Goal: Information Seeking & Learning: Compare options

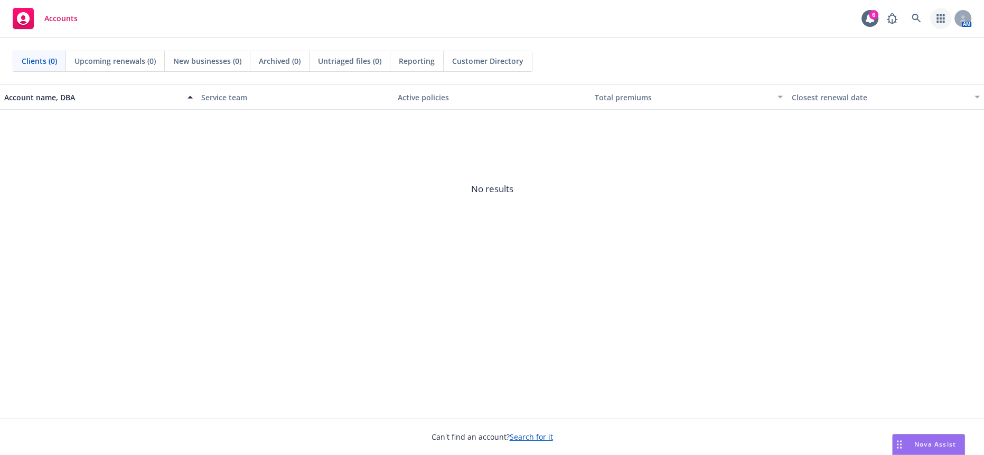
click at [940, 18] on icon "button" at bounding box center [940, 18] width 8 height 8
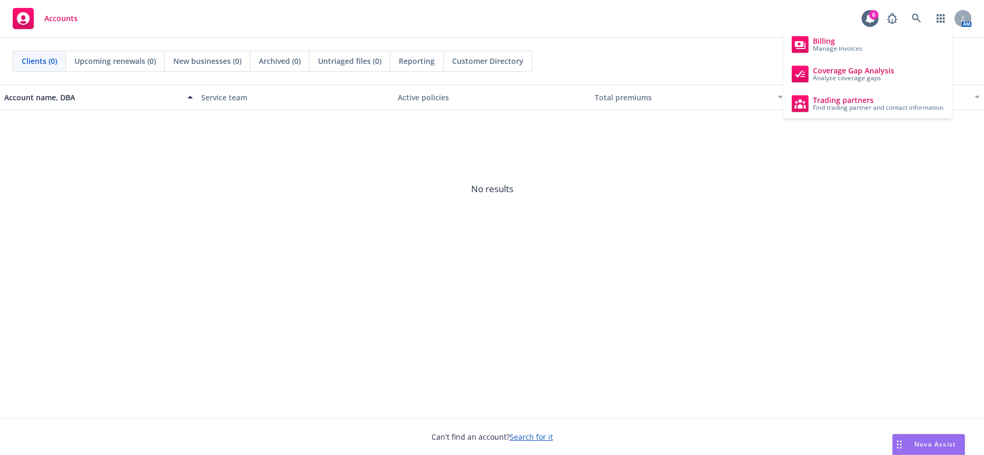
click at [660, 187] on span "No results" at bounding box center [492, 189] width 984 height 158
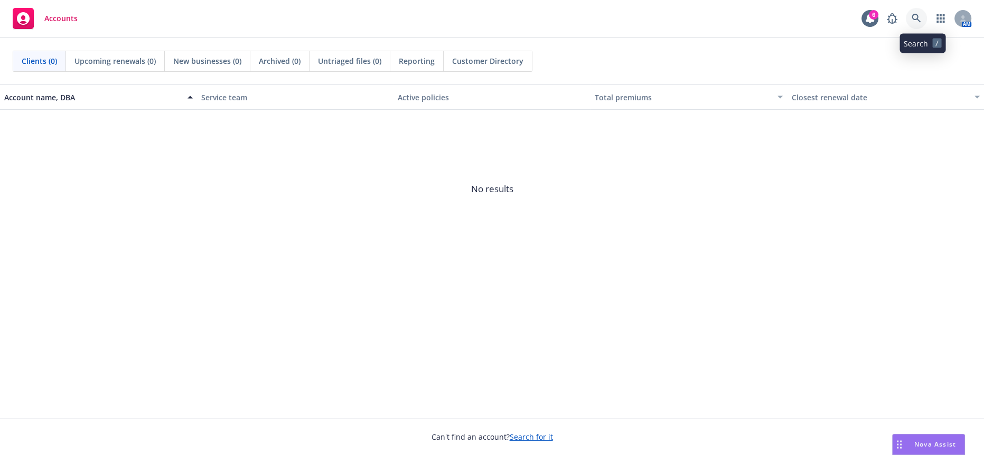
click at [923, 23] on link at bounding box center [916, 18] width 21 height 21
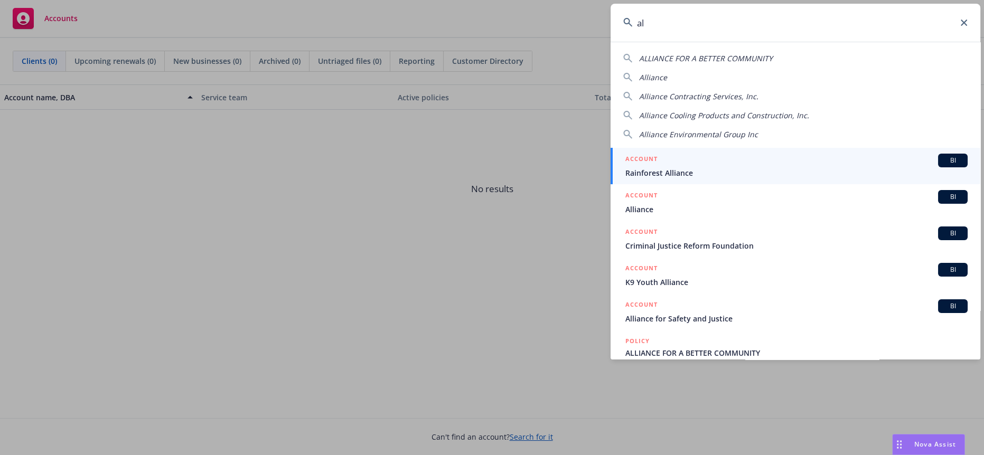
type input "a"
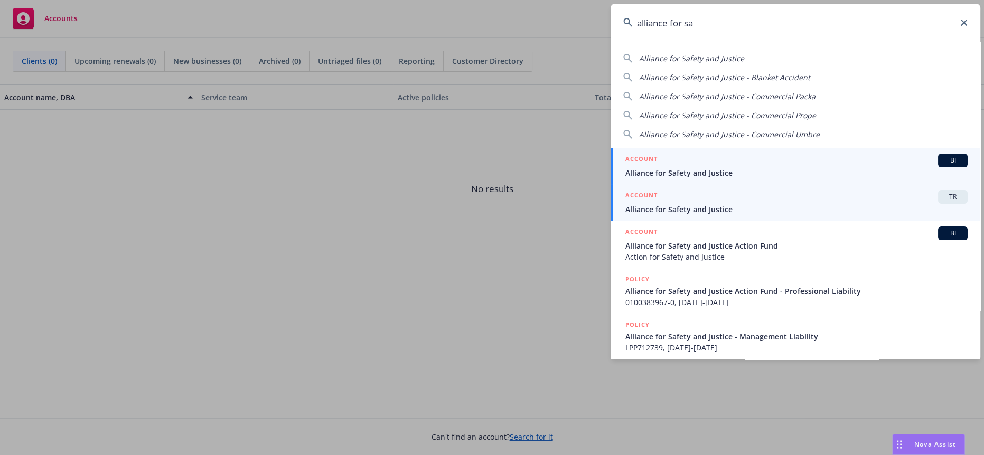
type input "alliance for sa"
click at [705, 211] on span "Alliance for Safety and Justice" at bounding box center [796, 209] width 342 height 11
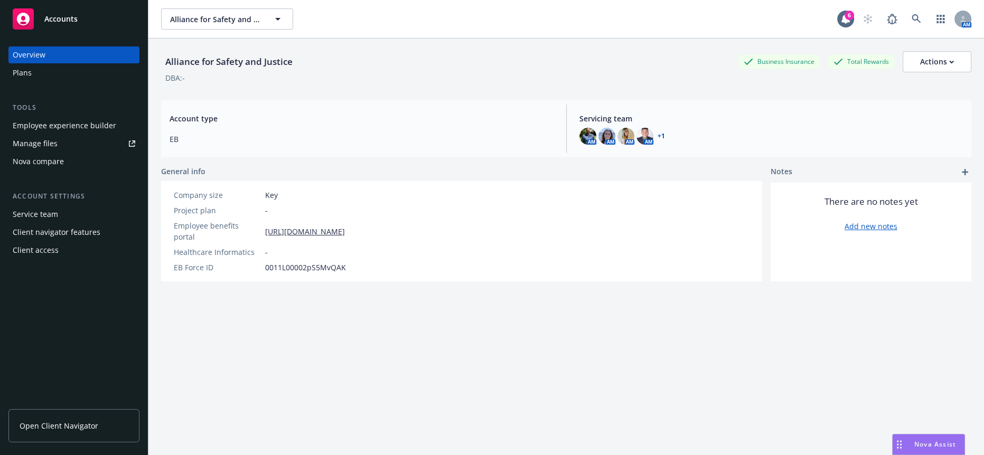
click at [62, 117] on div "Employee experience builder" at bounding box center [65, 125] width 104 height 17
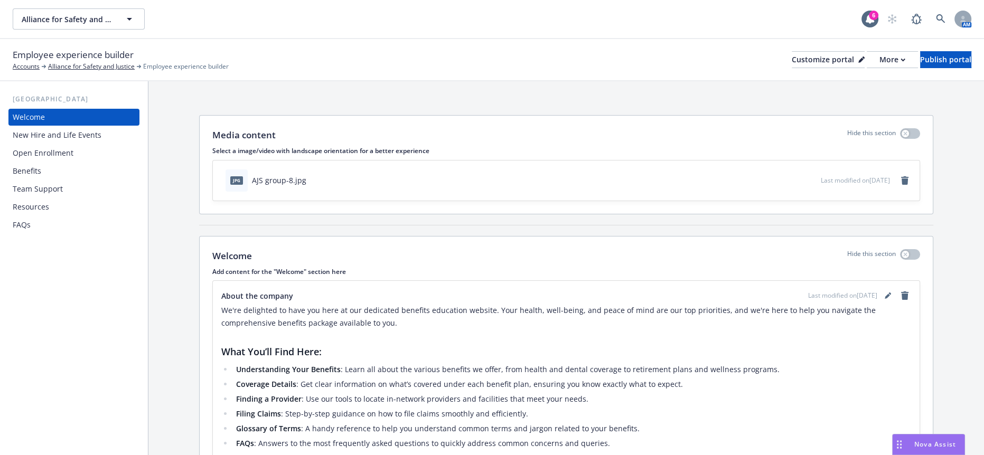
click at [67, 145] on div "Open Enrollment" at bounding box center [43, 153] width 61 height 17
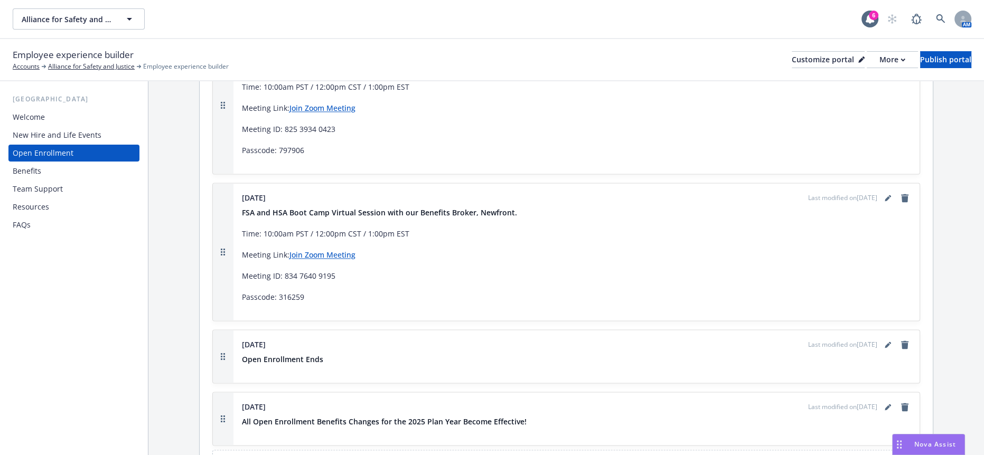
scroll to position [2011, 0]
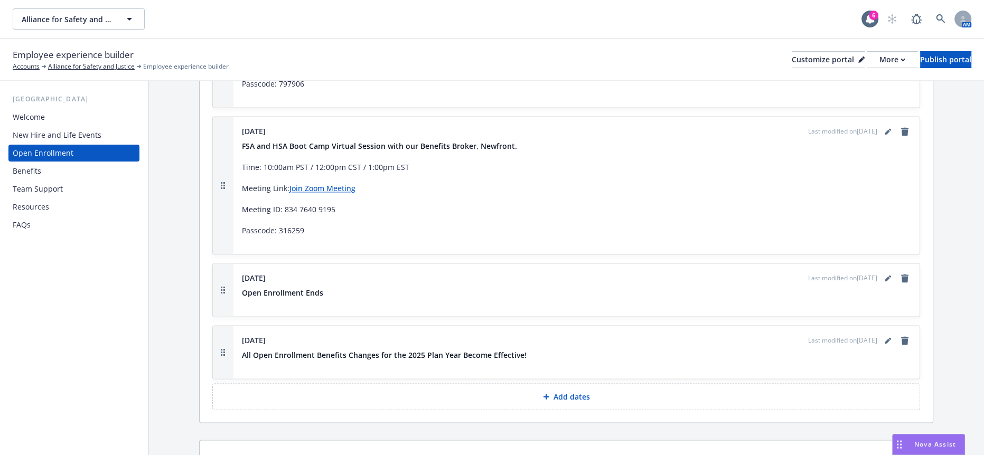
click at [32, 163] on div "Benefits" at bounding box center [27, 171] width 29 height 17
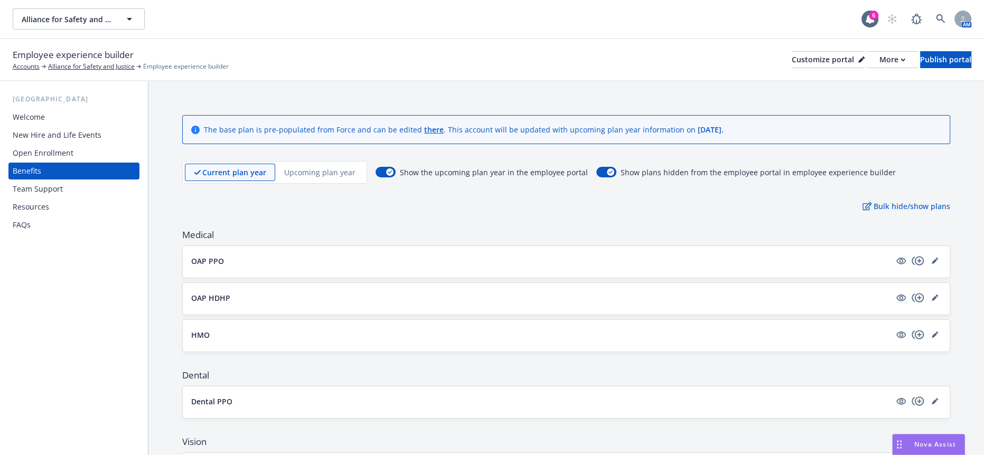
click at [218, 256] on button "OAP PPO" at bounding box center [540, 261] width 699 height 11
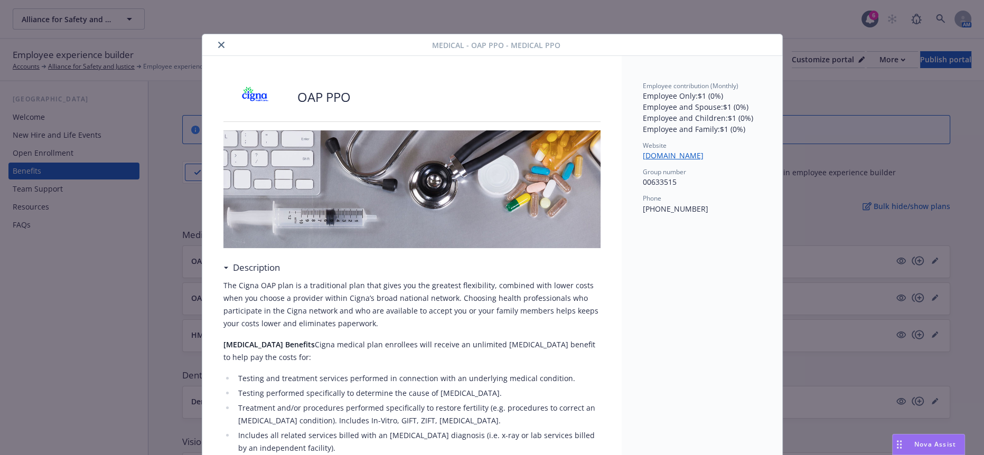
click at [212, 36] on div "Medical - OAP PPO - Medical PPO" at bounding box center [492, 45] width 580 height 22
click at [218, 42] on icon "close" at bounding box center [221, 45] width 6 height 6
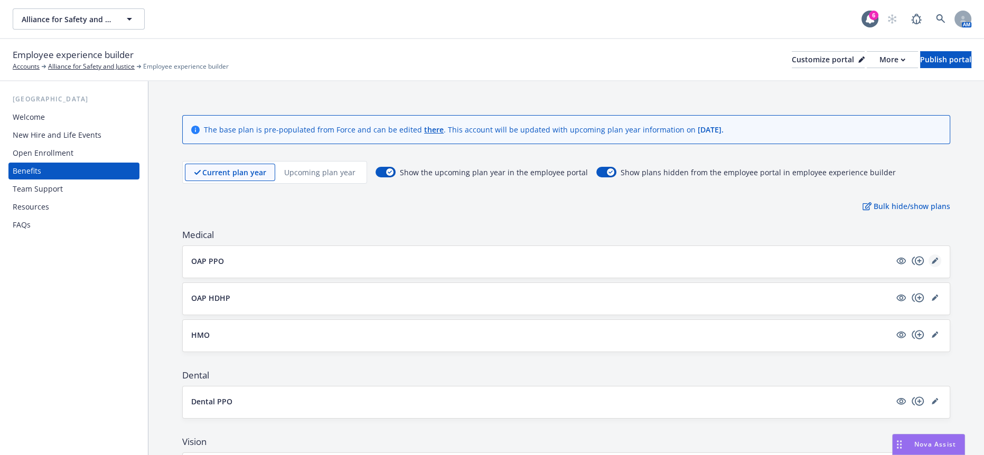
click at [934, 258] on icon "editPencil" at bounding box center [935, 261] width 6 height 6
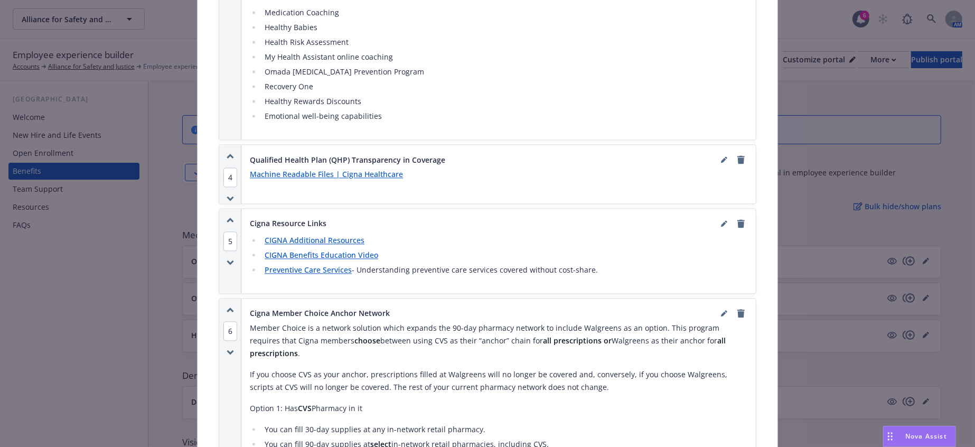
scroll to position [1764, 0]
drag, startPoint x: 355, startPoint y: 391, endPoint x: 218, endPoint y: 113, distance: 310.4
copy div "Cigna Member Choice Anchor Network Member Choice is a network solution which ex…"
click at [739, 309] on icon "remove" at bounding box center [740, 313] width 7 height 8
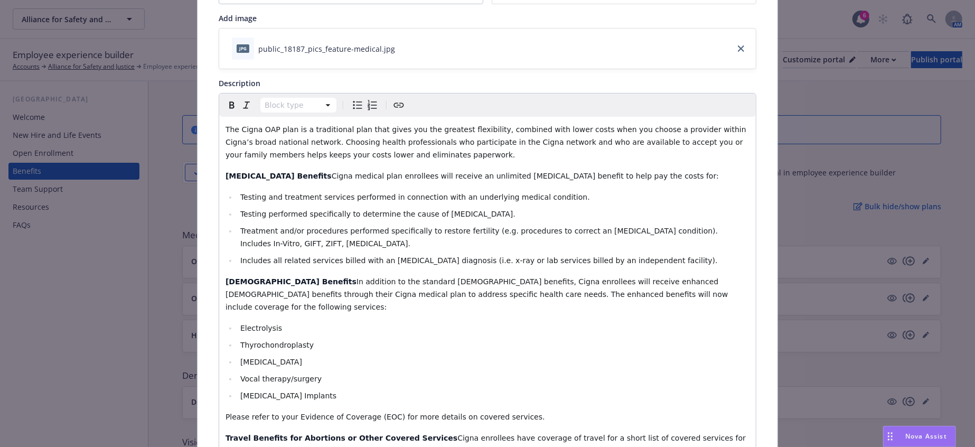
scroll to position [0, 0]
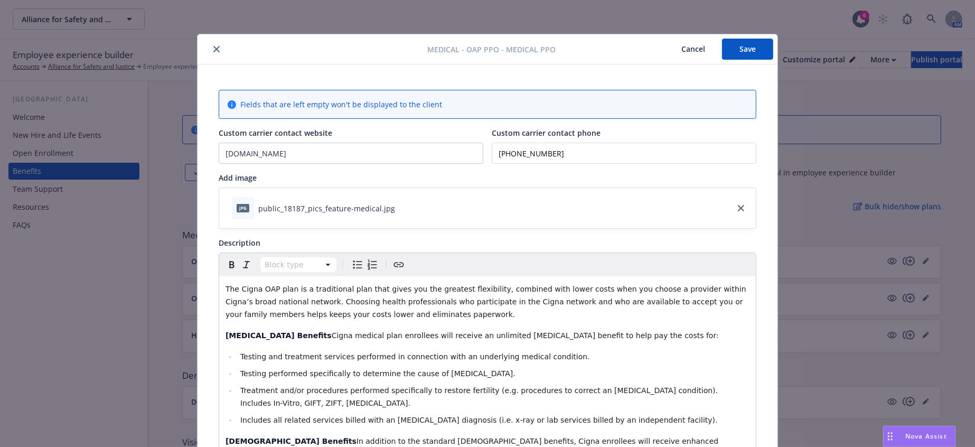
click at [752, 53] on button "Save" at bounding box center [747, 49] width 51 height 21
click at [213, 50] on icon "close" at bounding box center [216, 49] width 6 height 6
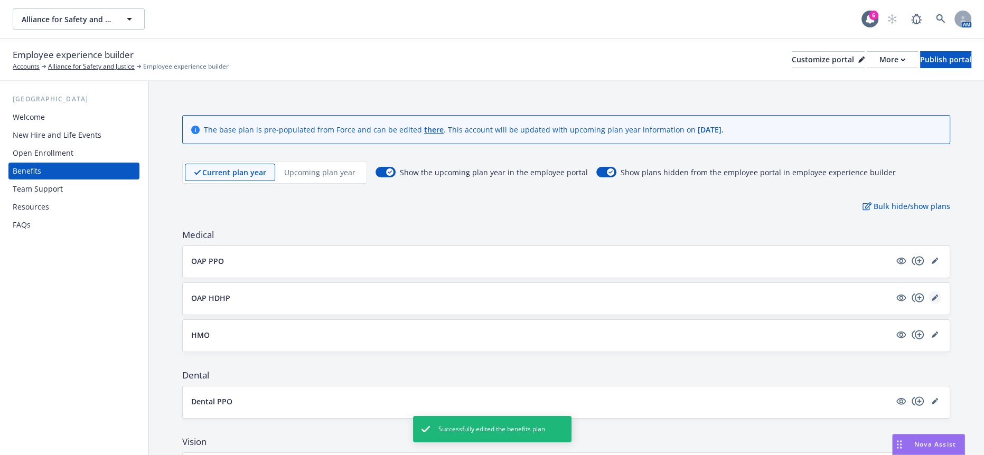
click at [933, 295] on icon "editPencil" at bounding box center [935, 298] width 6 height 6
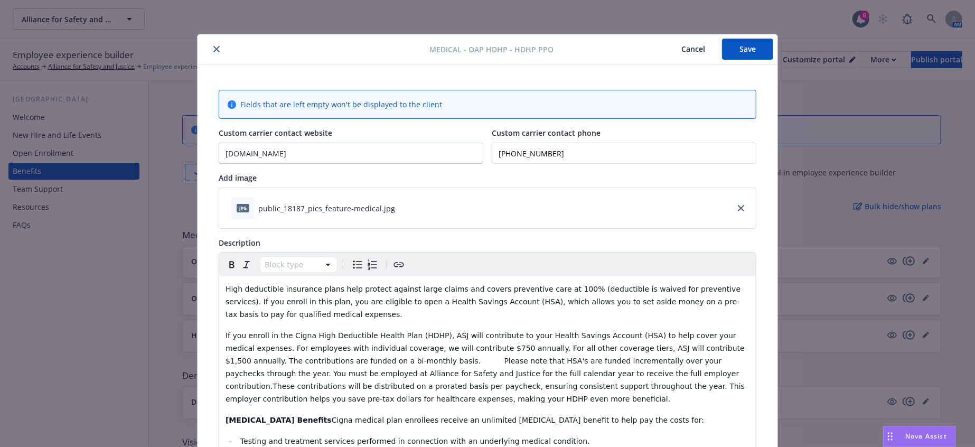
click at [208, 40] on div "Medical - OAP HDHP - HDHP PPO Cancel Save" at bounding box center [488, 49] width 580 height 30
click at [213, 46] on icon "close" at bounding box center [216, 49] width 6 height 6
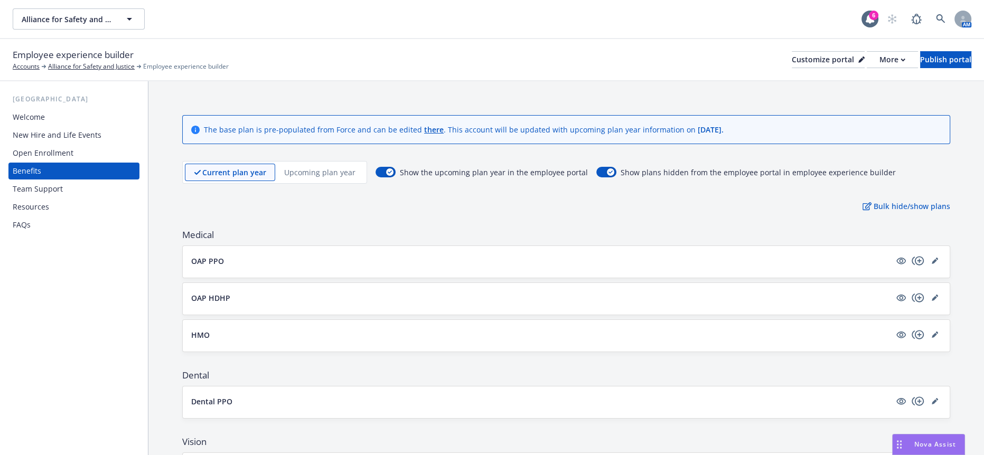
click at [321, 167] on p "Upcoming plan year" at bounding box center [319, 172] width 71 height 11
click at [933, 258] on icon "editPencil" at bounding box center [935, 261] width 6 height 6
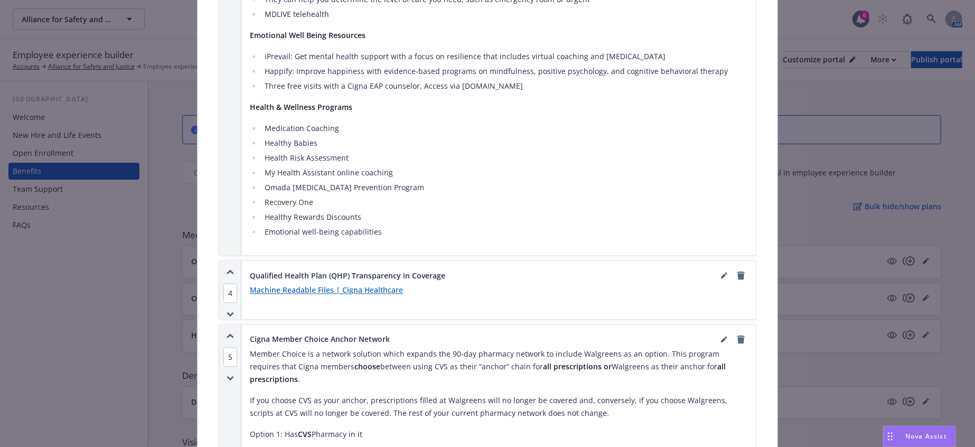
scroll to position [1684, 0]
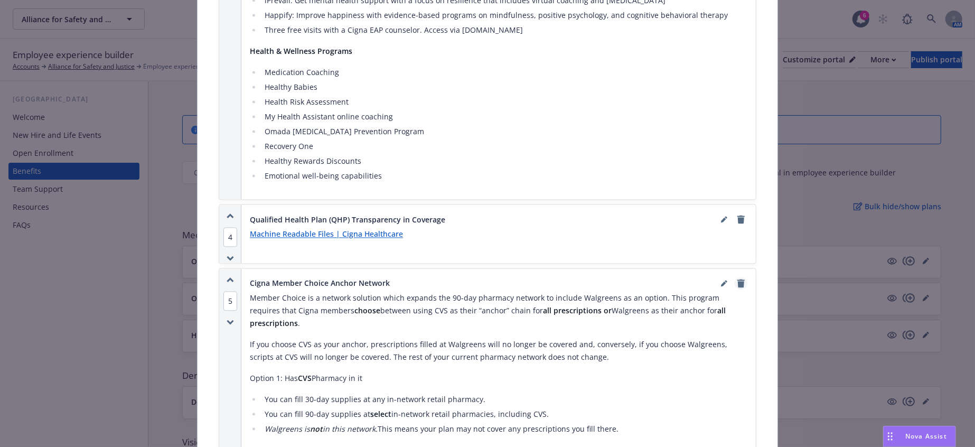
click at [738, 279] on icon "remove" at bounding box center [740, 283] width 7 height 8
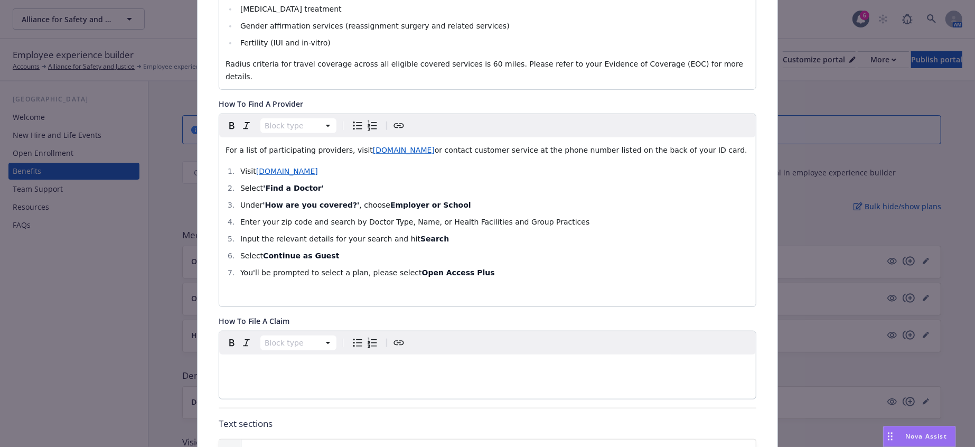
scroll to position [0, 0]
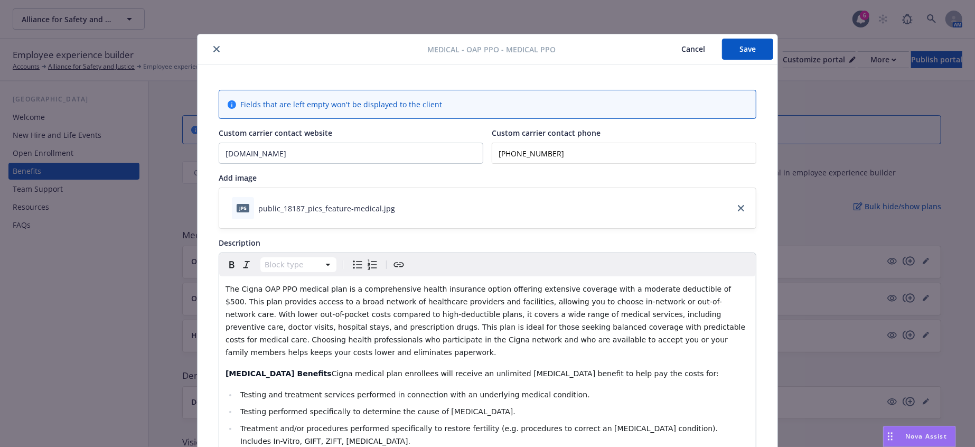
click at [747, 44] on button "Save" at bounding box center [747, 49] width 51 height 21
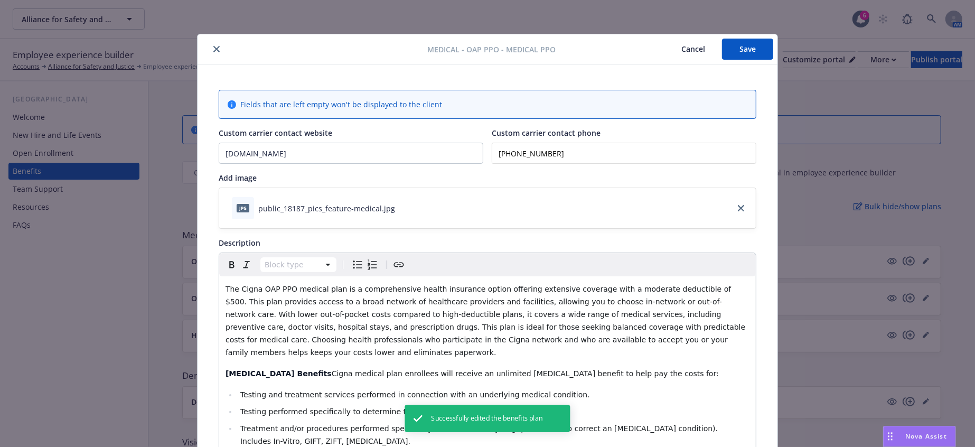
click at [213, 46] on icon "close" at bounding box center [216, 49] width 6 height 6
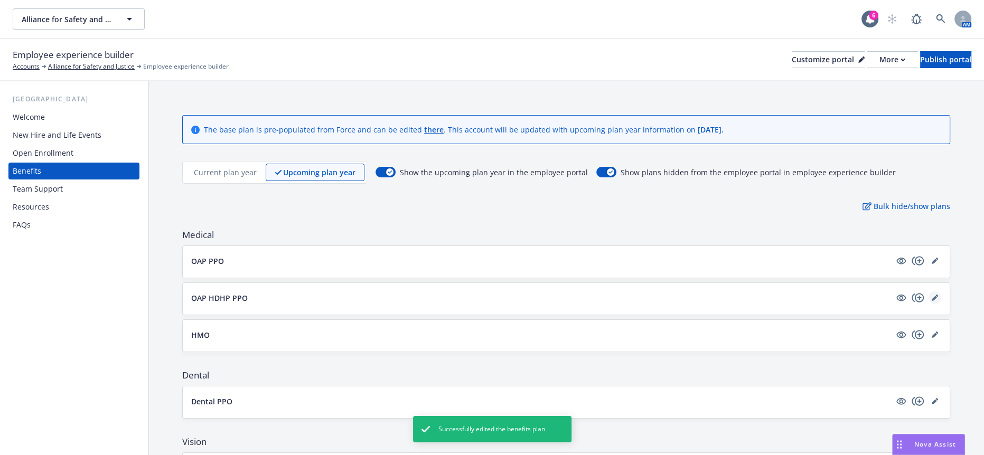
click at [933, 295] on icon "editPencil" at bounding box center [935, 298] width 6 height 6
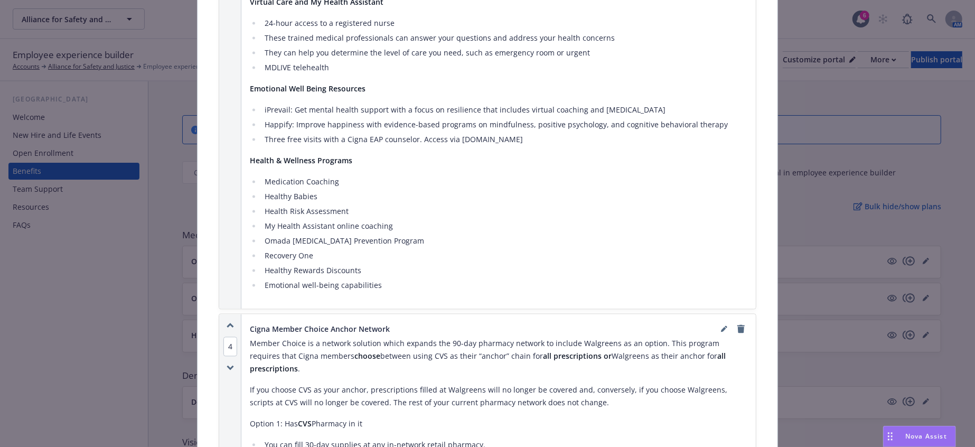
scroll to position [1653, 0]
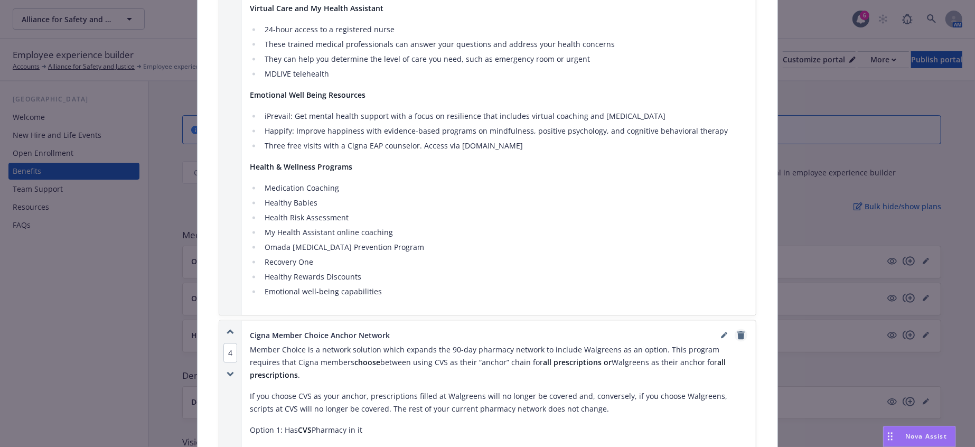
click at [737, 331] on icon "remove" at bounding box center [740, 335] width 7 height 8
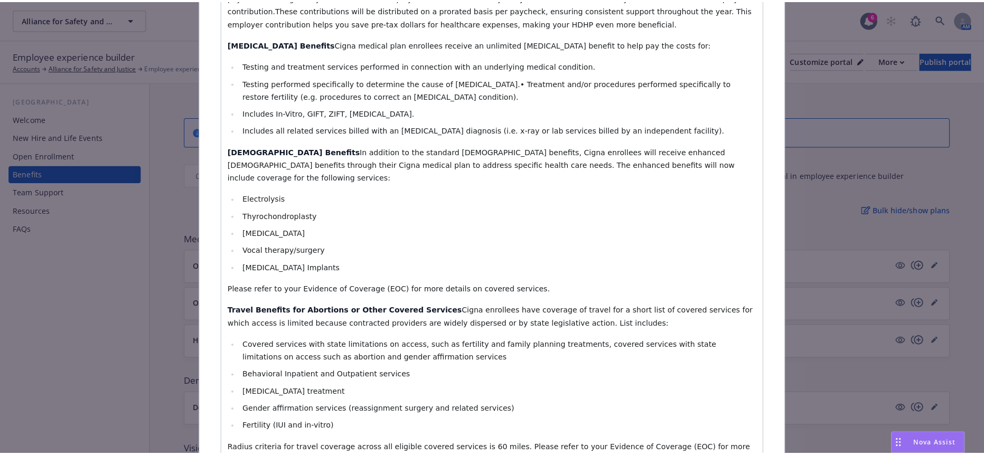
scroll to position [0, 0]
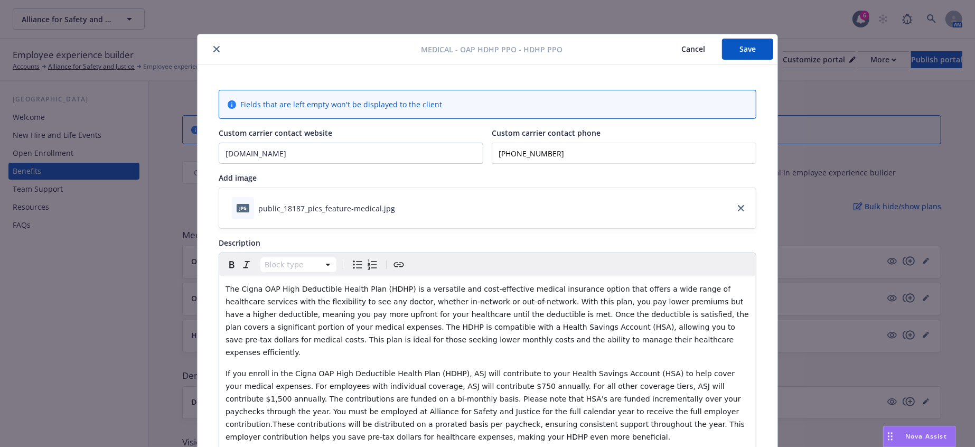
click at [740, 43] on button "Save" at bounding box center [747, 49] width 51 height 21
click at [213, 48] on icon "close" at bounding box center [216, 49] width 6 height 6
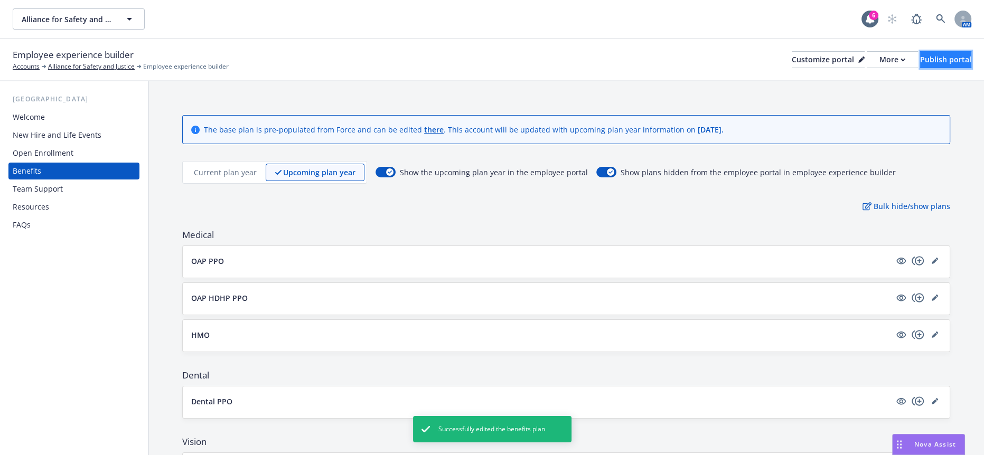
click at [920, 53] on div "Publish portal" at bounding box center [945, 60] width 51 height 16
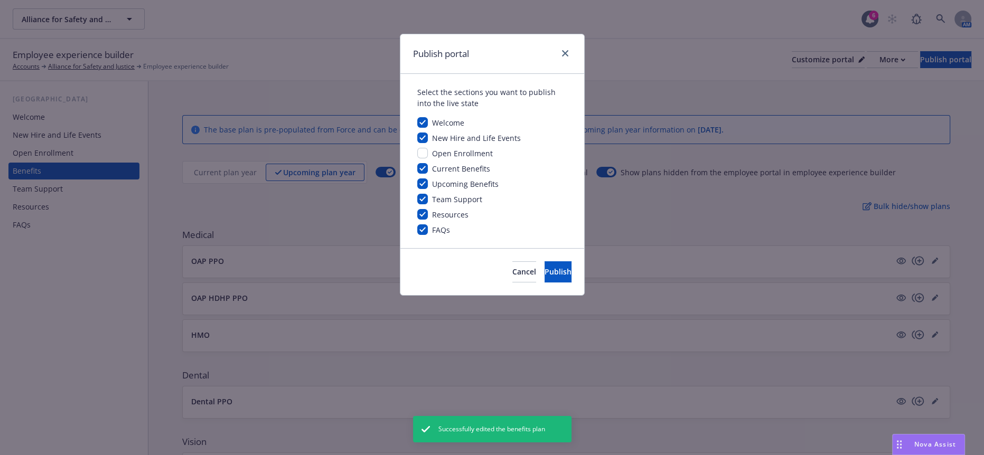
click at [559, 270] on div "Cancel Publish" at bounding box center [492, 271] width 184 height 47
click at [545, 267] on span "Publish" at bounding box center [558, 272] width 27 height 10
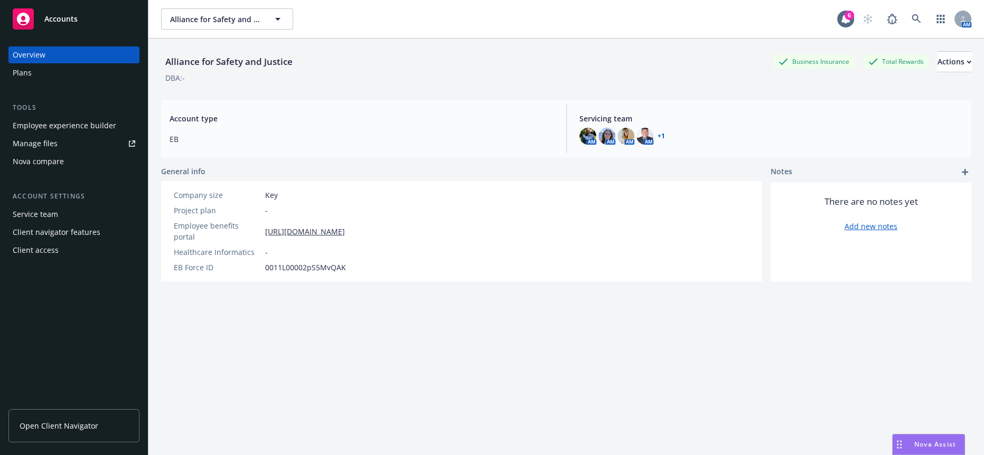
click at [951, 434] on div "Alliance for Safety and Justice Business Insurance Total Rewards Actions DBA: -…" at bounding box center [566, 260] width 810 height 443
click at [946, 440] on div "Nova Assist" at bounding box center [929, 445] width 72 height 20
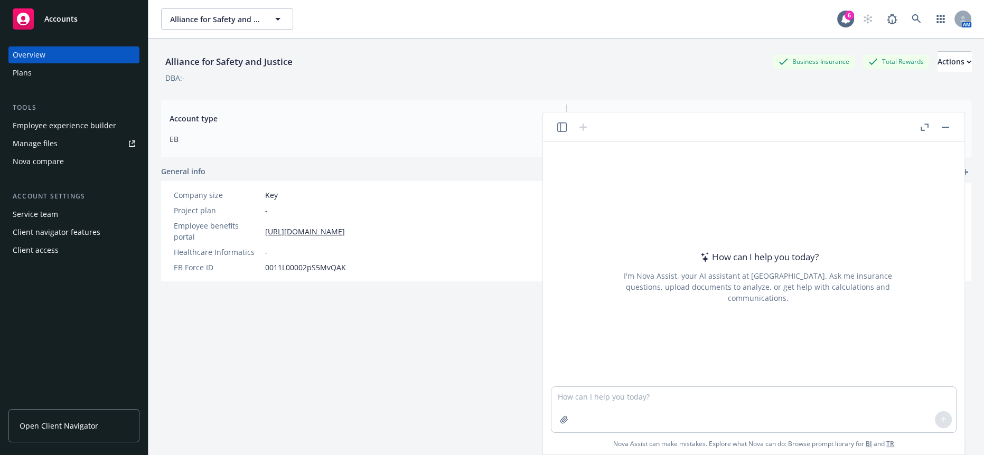
click at [892, 434] on button "Nova Assist" at bounding box center [928, 444] width 73 height 21
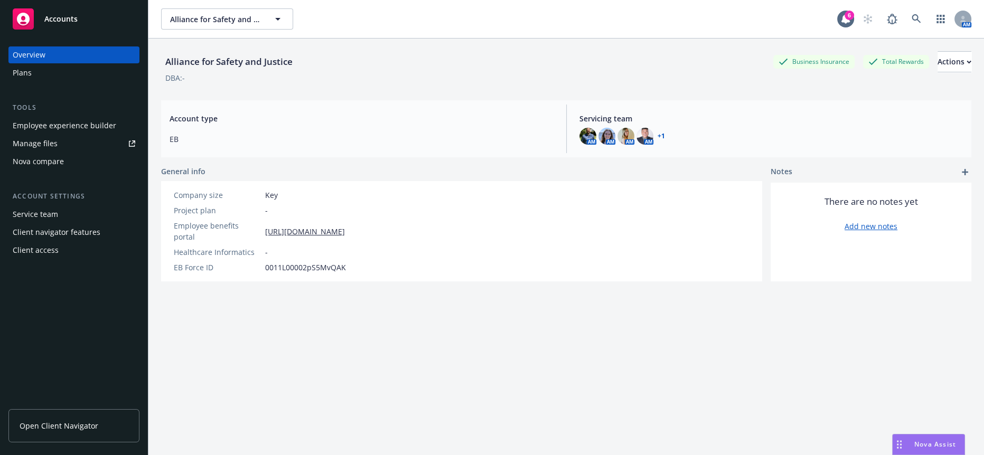
click at [958, 438] on div "Nova Assist" at bounding box center [929, 445] width 72 height 20
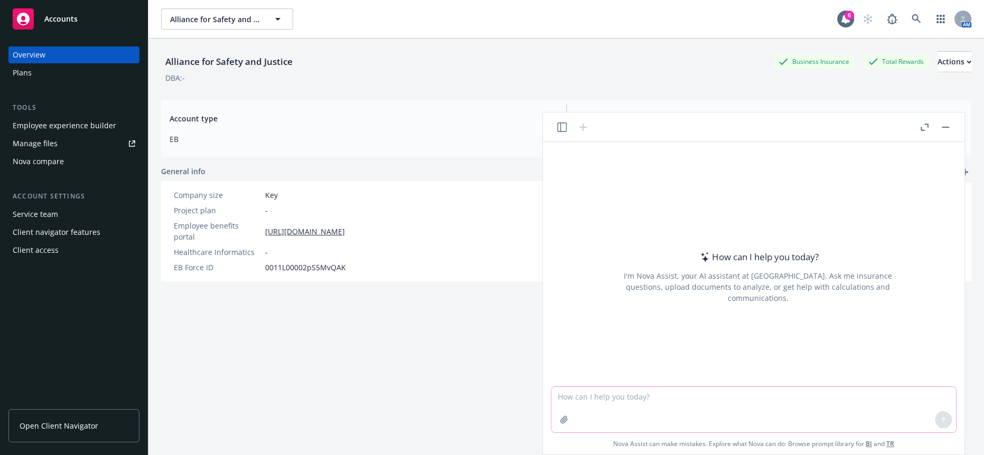
click at [862, 388] on textarea at bounding box center [753, 409] width 405 height 45
paste textarea "We are preparing to update 2026 open enrollment material by getting ahead with …"
type textarea "more professional We are preparing to update 2026 open enrollment material by g…"
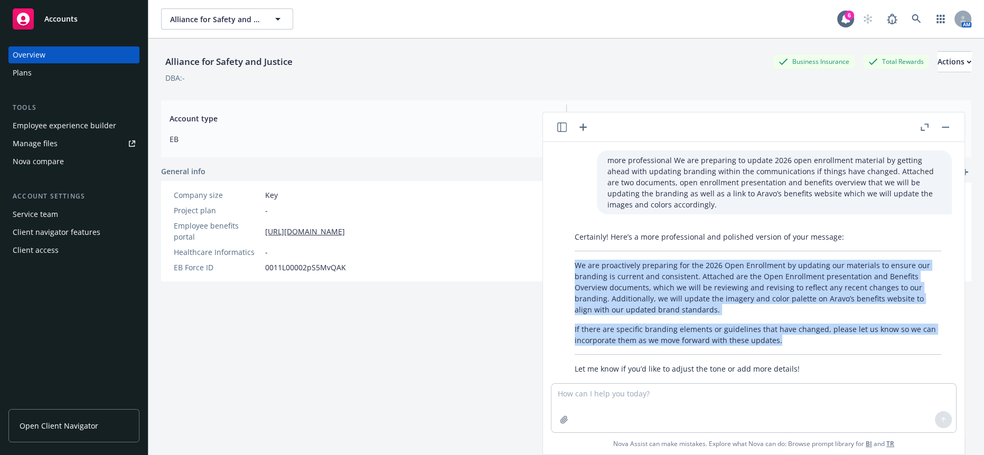
drag, startPoint x: 780, startPoint y: 326, endPoint x: 565, endPoint y: 257, distance: 226.0
click at [565, 257] on div "Certainly! Here’s a more professional and polished version of your message: We …" at bounding box center [758, 303] width 388 height 152
click at [750, 305] on p "We are proactively preparing for the 2026 Open Enrollment by updating our mater…" at bounding box center [758, 287] width 367 height 55
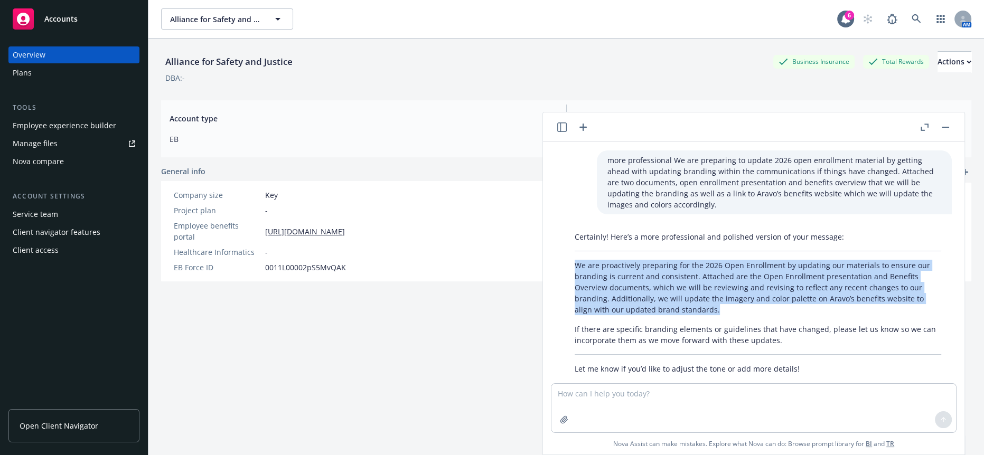
drag, startPoint x: 731, startPoint y: 302, endPoint x: 572, endPoint y: 258, distance: 164.8
click at [572, 258] on div "Certainly! Here’s a more professional and polished version of your message: We …" at bounding box center [758, 303] width 388 height 152
copy p "We are proactively preparing for the 2026 Open Enrollment by updating our mater…"
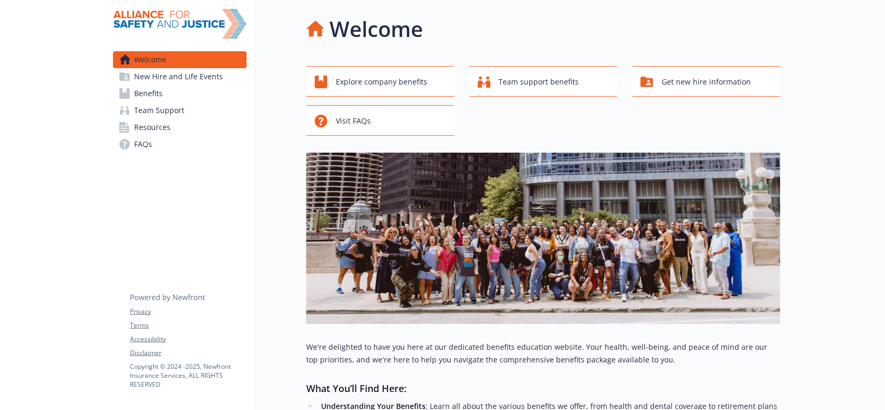
click at [137, 91] on span "Benefits" at bounding box center [148, 93] width 29 height 17
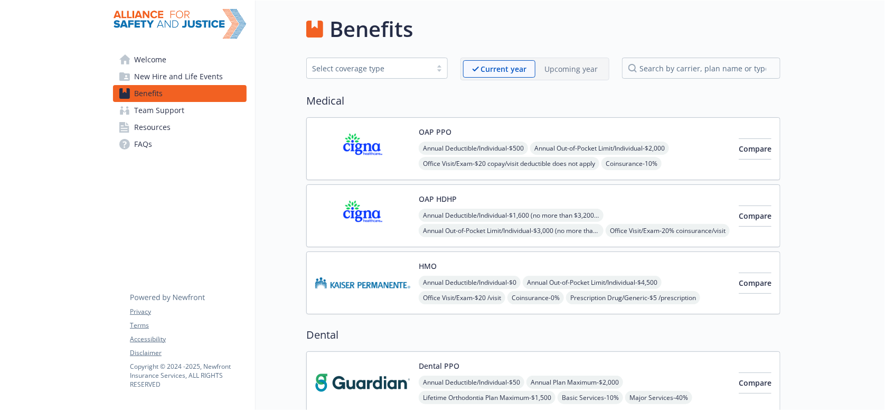
click at [566, 67] on p "Upcoming year" at bounding box center [571, 68] width 53 height 11
click at [373, 193] on img at bounding box center [362, 215] width 95 height 45
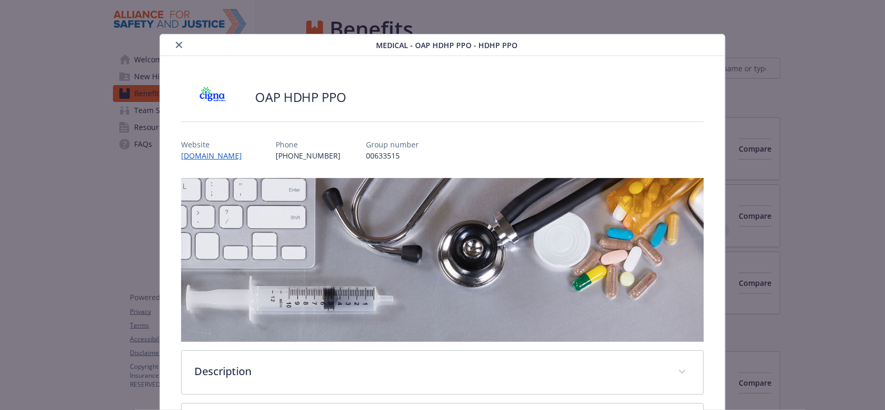
scroll to position [32, 0]
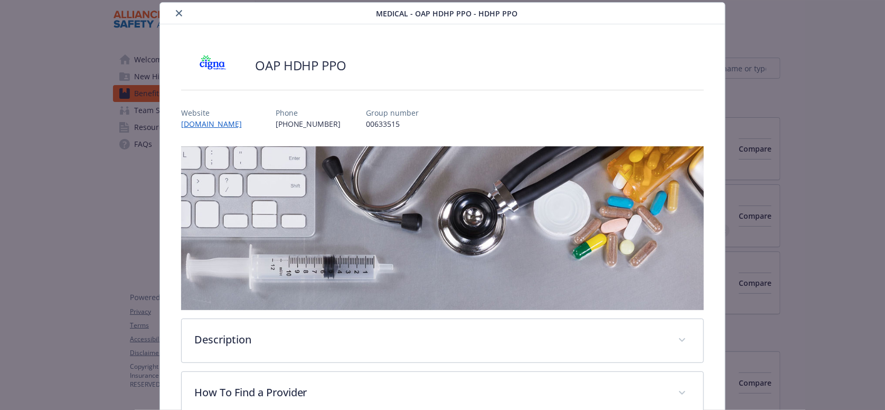
click at [176, 14] on icon "close" at bounding box center [179, 13] width 6 height 6
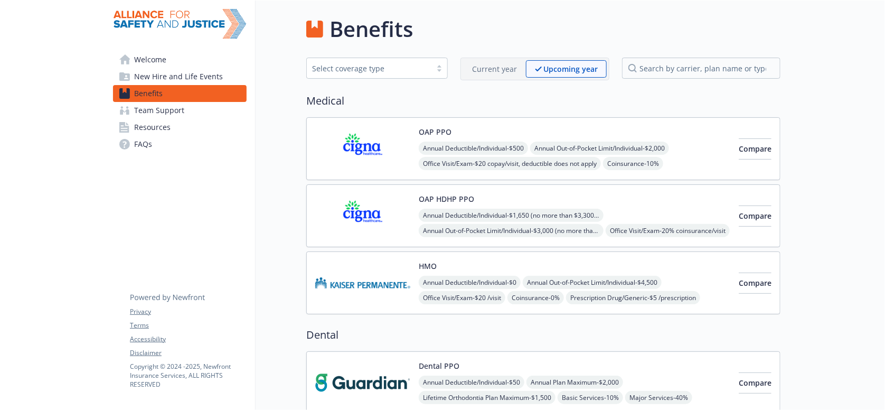
click at [485, 72] on div "Current year" at bounding box center [494, 68] width 63 height 17
click at [743, 144] on span "Compare" at bounding box center [755, 149] width 33 height 10
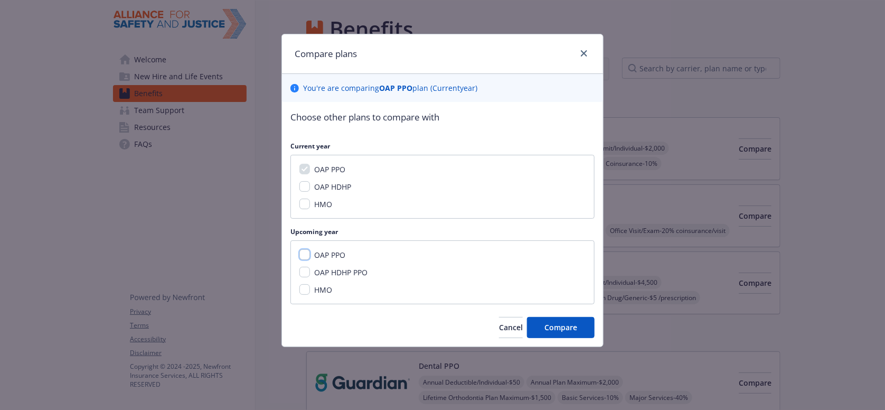
click at [299, 249] on input "OAP PPO" at bounding box center [304, 254] width 11 height 11
checkbox input "true"
click at [565, 322] on span "Compare" at bounding box center [561, 327] width 33 height 10
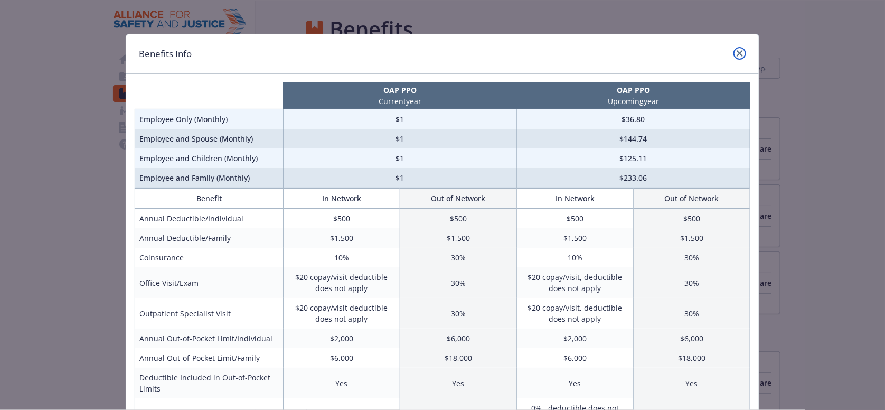
drag, startPoint x: 739, startPoint y: 51, endPoint x: 728, endPoint y: 53, distance: 11.2
click at [739, 51] on icon "close" at bounding box center [740, 53] width 6 height 6
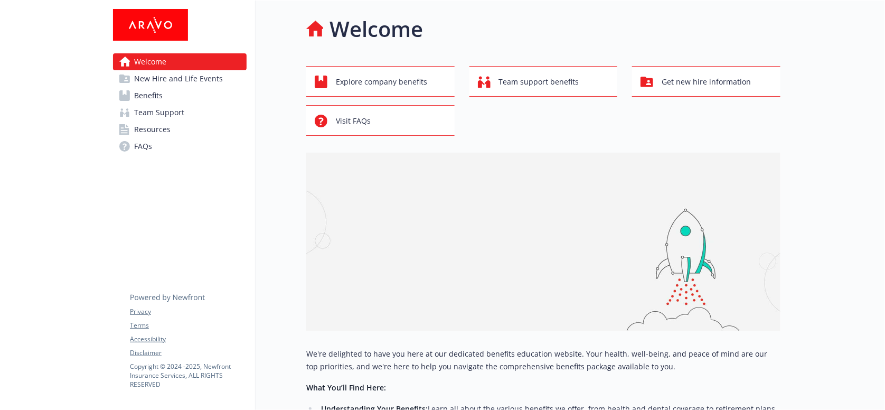
click at [159, 91] on span "Benefits" at bounding box center [148, 95] width 29 height 17
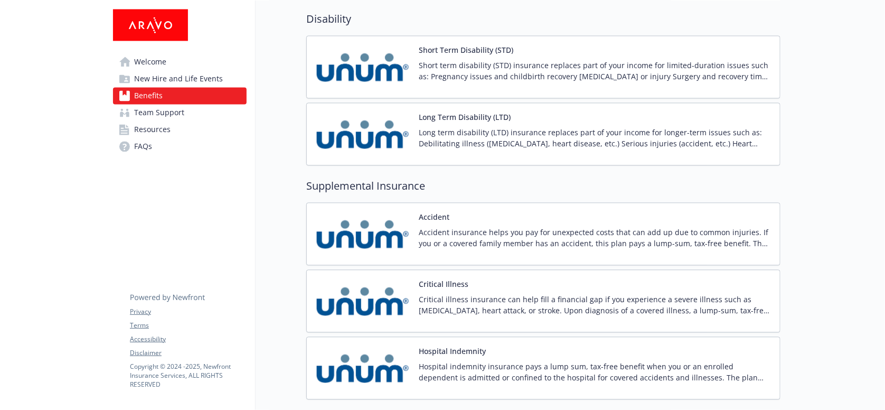
click at [217, 75] on span "New Hire and Life Events" at bounding box center [178, 78] width 89 height 17
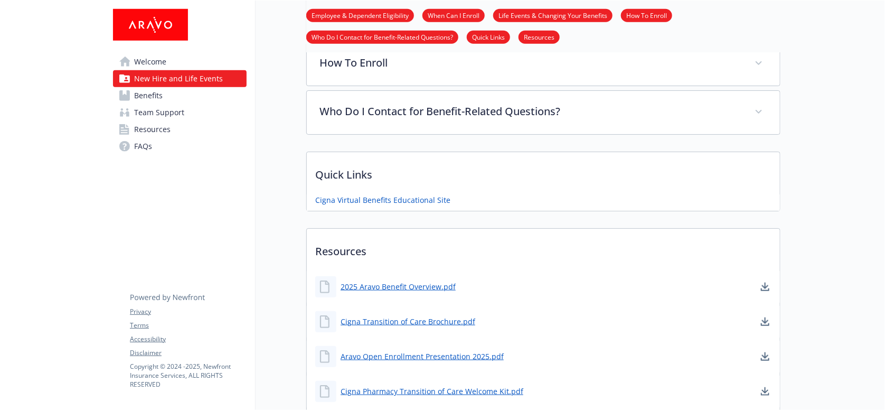
scroll to position [500, 0]
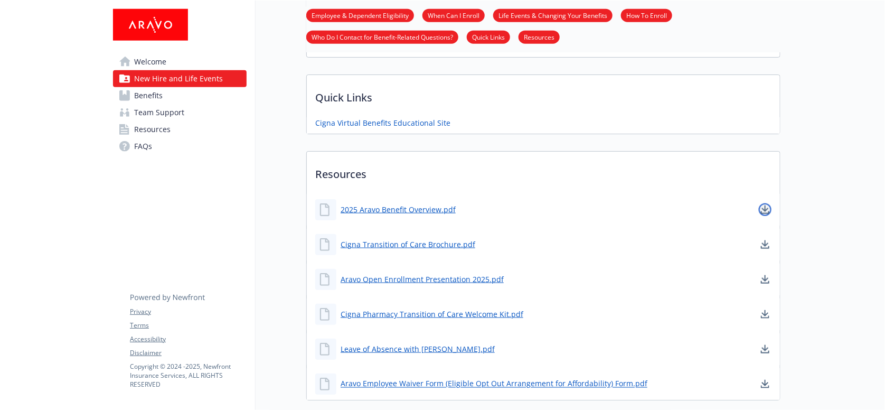
click at [765, 205] on icon "download document" at bounding box center [765, 209] width 8 height 8
click at [769, 275] on icon "download document" at bounding box center [765, 279] width 8 height 8
